Goal: Complete application form: Complete application form

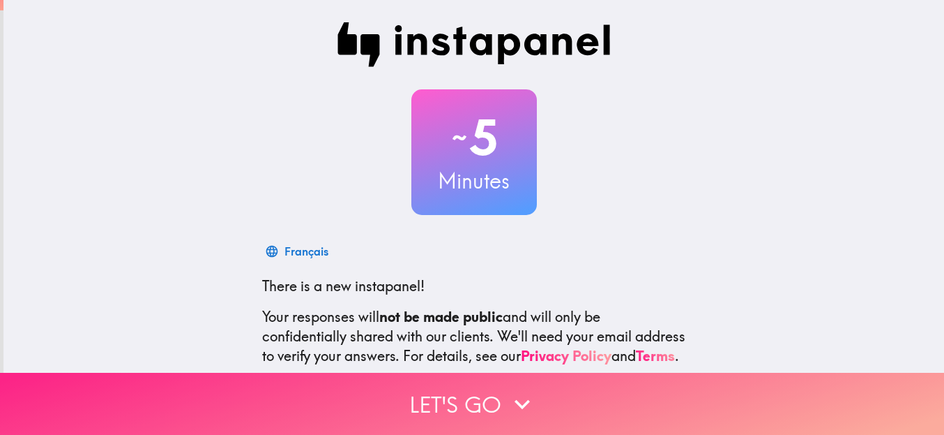
click at [520, 391] on icon "button" at bounding box center [522, 404] width 31 height 31
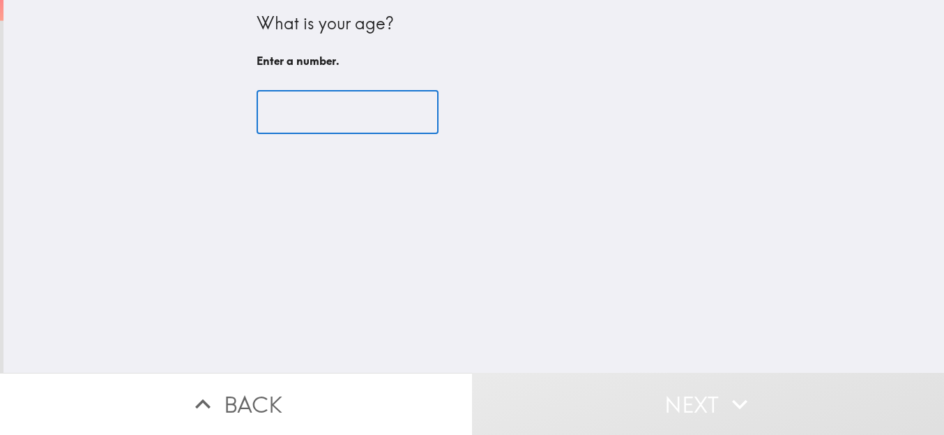
click at [325, 117] on input "number" at bounding box center [348, 112] width 182 height 43
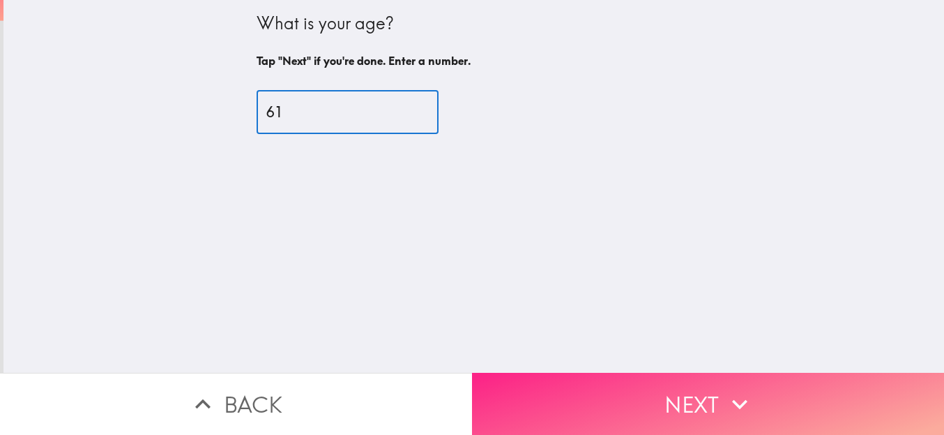
type input "61"
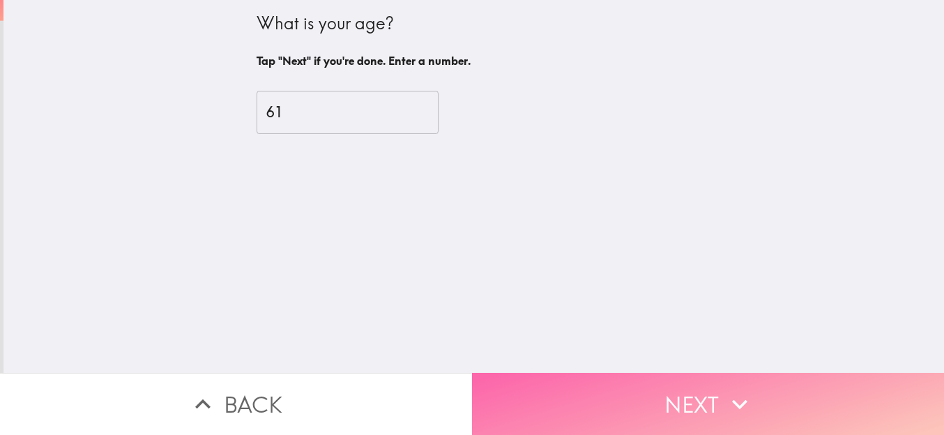
click at [744, 392] on icon "button" at bounding box center [740, 404] width 31 height 31
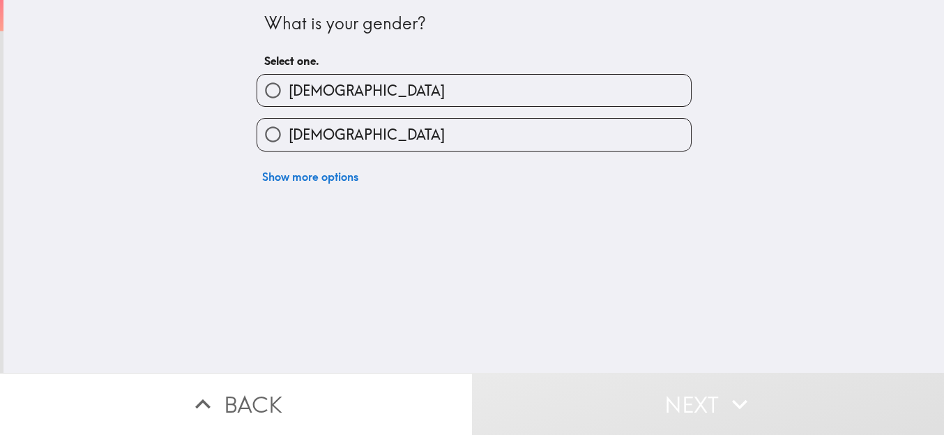
click at [407, 137] on label "[DEMOGRAPHIC_DATA]" at bounding box center [474, 134] width 434 height 31
click at [289, 137] on input "[DEMOGRAPHIC_DATA]" at bounding box center [272, 134] width 31 height 31
radio input "true"
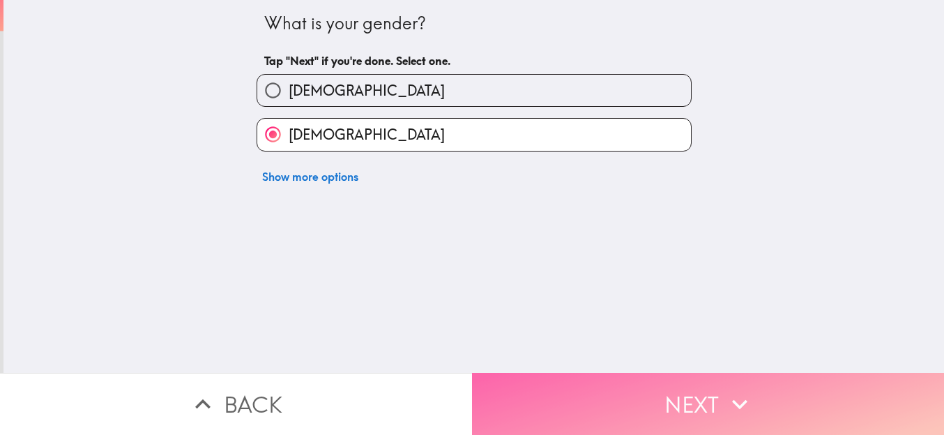
click at [730, 394] on icon "button" at bounding box center [740, 404] width 31 height 31
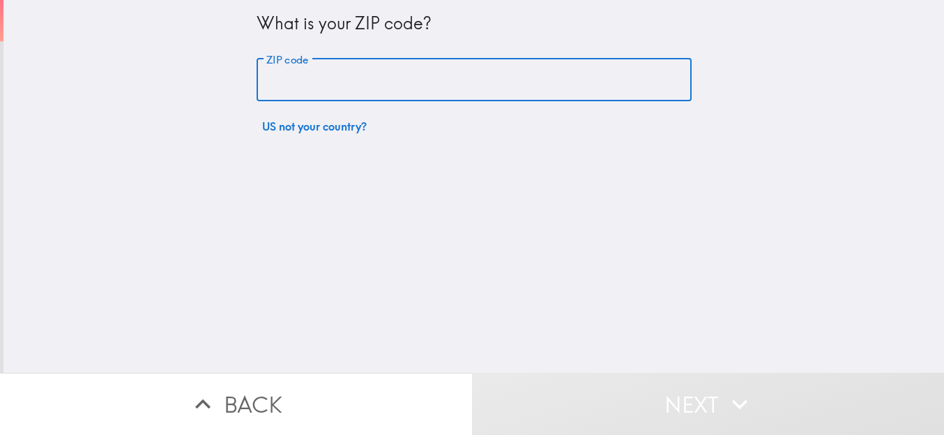
click at [301, 79] on input "ZIP code" at bounding box center [474, 80] width 435 height 43
type input "47374"
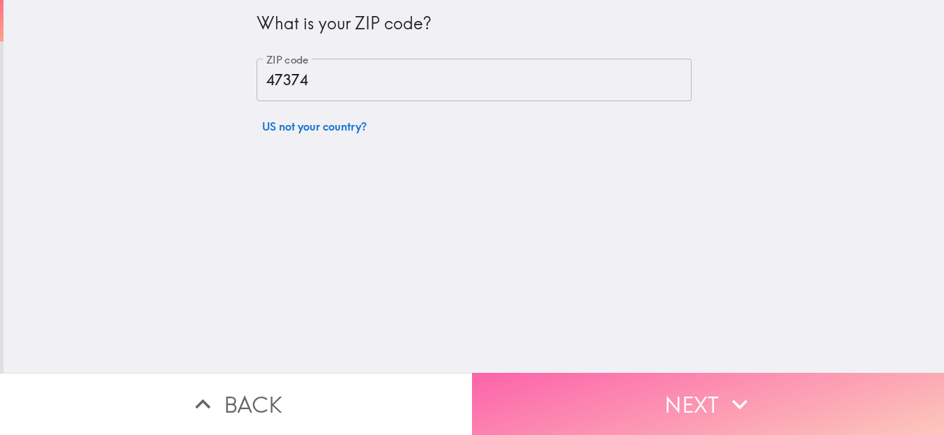
click at [763, 383] on button "Next" at bounding box center [708, 403] width 472 height 62
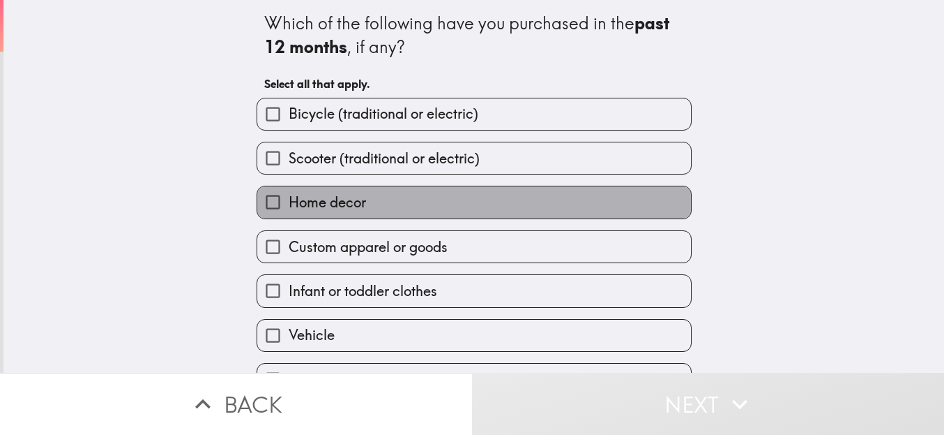
click at [349, 211] on span "Home decor" at bounding box center [327, 203] width 77 height 20
click at [289, 211] on input "Home decor" at bounding box center [272, 201] width 31 height 31
checkbox input "true"
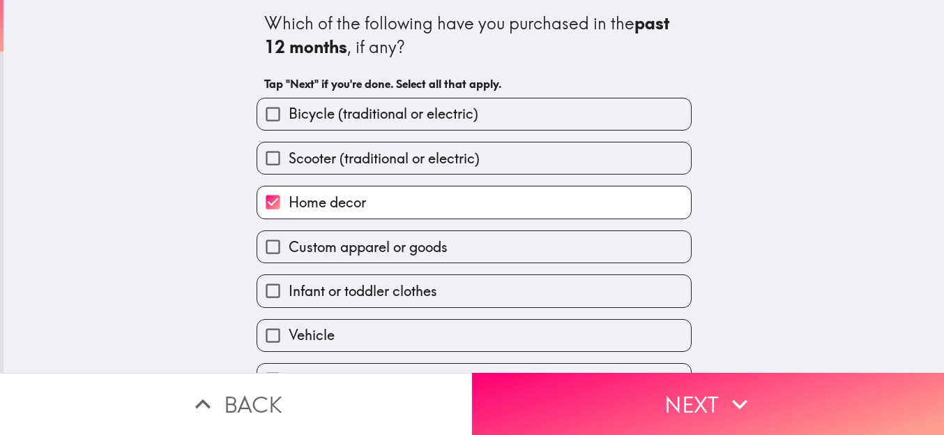
click at [352, 294] on span "Infant or toddler clothes" at bounding box center [363, 291] width 149 height 20
click at [289, 294] on input "Infant or toddler clothes" at bounding box center [272, 290] width 31 height 31
checkbox input "true"
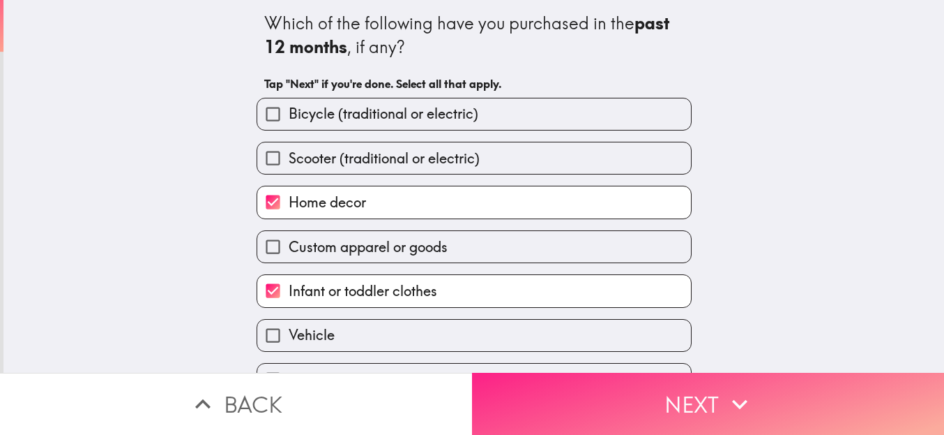
click at [725, 394] on icon "button" at bounding box center [740, 404] width 31 height 31
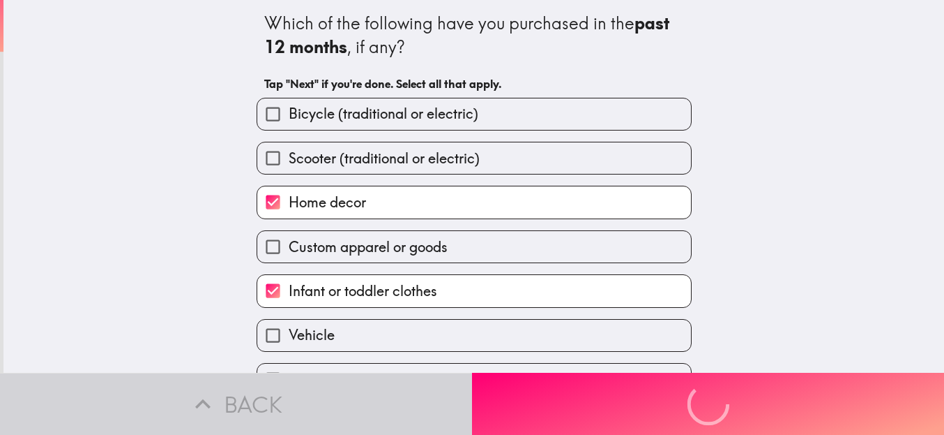
click at [786, 144] on div "Which of the following have you purchased in the past 12 months , if any? Tap "…" at bounding box center [473, 186] width 941 height 372
